Goal: Information Seeking & Learning: Learn about a topic

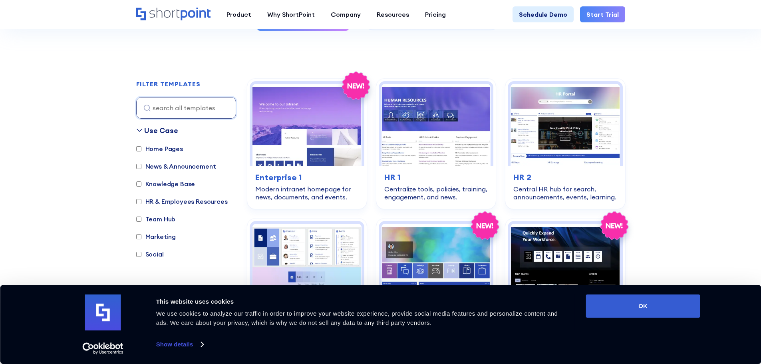
scroll to position [400, 0]
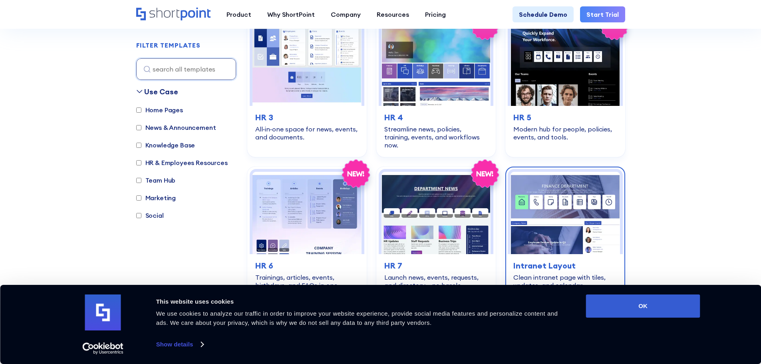
click at [558, 201] on img at bounding box center [565, 213] width 109 height 82
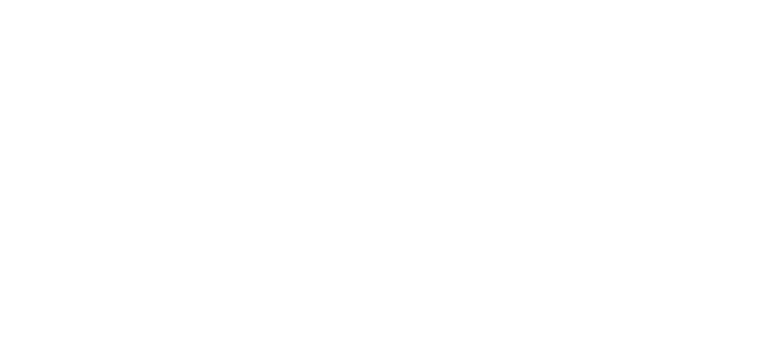
scroll to position [536, 0]
